Goal: Information Seeking & Learning: Check status

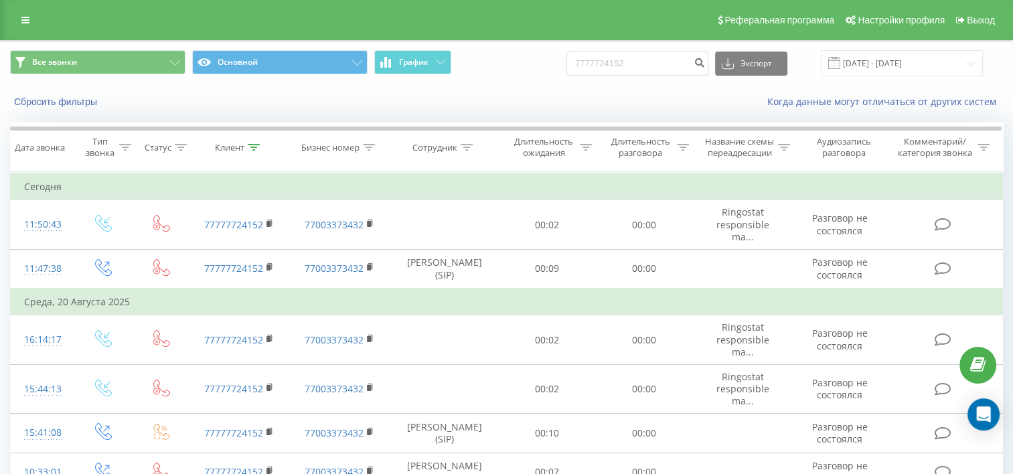
click at [649, 62] on input "7777724152" at bounding box center [638, 64] width 142 height 24
type input "7011239334"
click at [703, 62] on button "submit" at bounding box center [699, 64] width 18 height 24
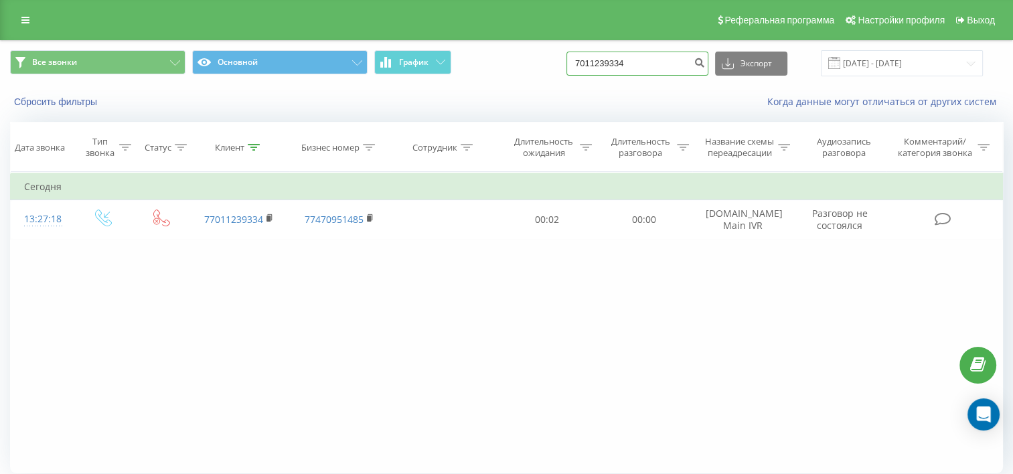
click at [660, 72] on input "7011239334" at bounding box center [638, 64] width 142 height 24
paste input "85479386"
type input "7085479386"
click at [702, 64] on button "submit" at bounding box center [699, 64] width 18 height 24
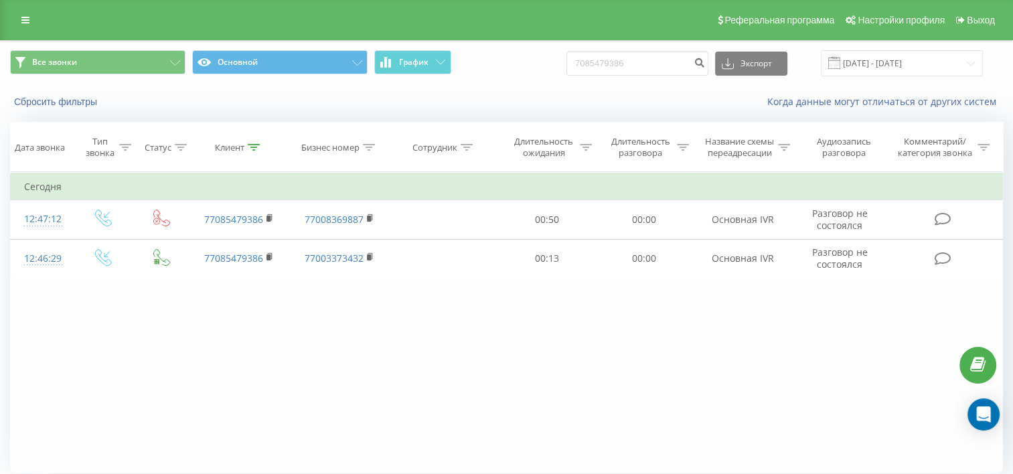
drag, startPoint x: 149, startPoint y: 394, endPoint x: 186, endPoint y: 373, distance: 42.3
click at [147, 394] on div "Фильтровать по условию Равно Введите значение Отмена OK Фильтровать по условию …" at bounding box center [506, 322] width 993 height 301
